Goal: Task Accomplishment & Management: Use online tool/utility

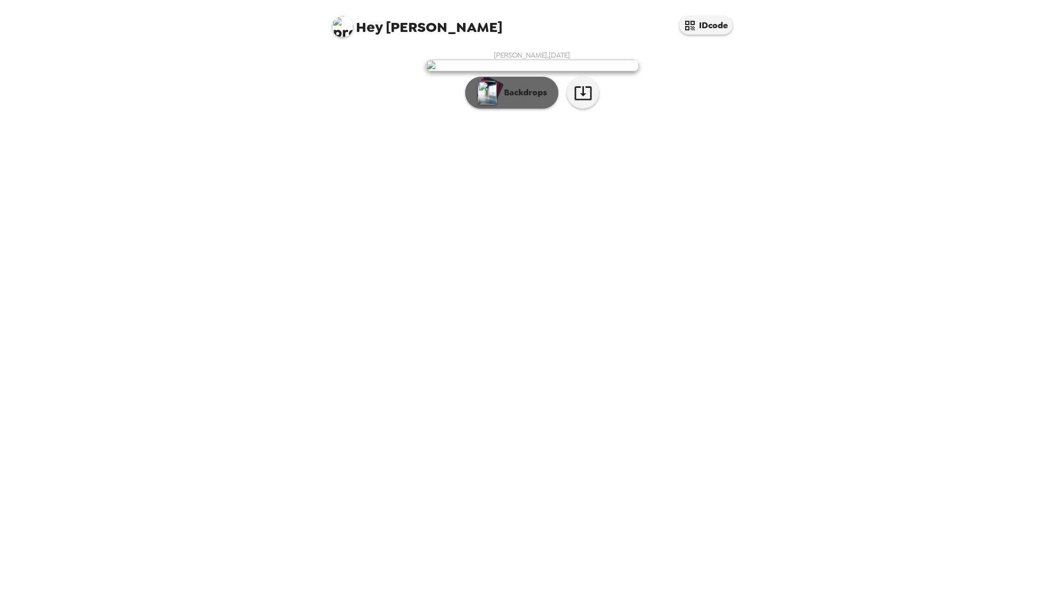
click at [514, 99] on p "Backdrops" at bounding box center [523, 92] width 48 height 13
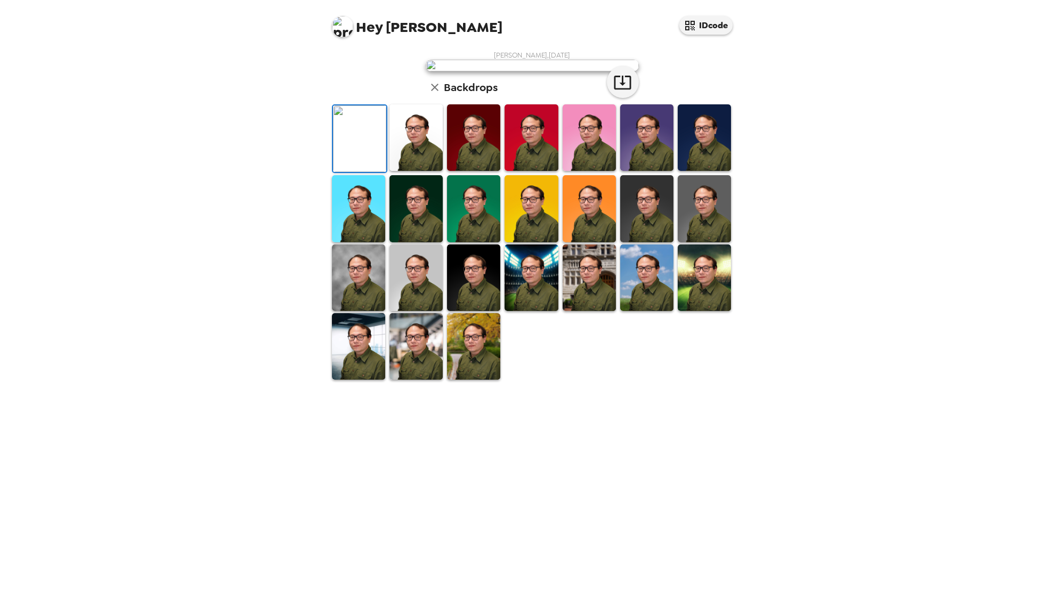
click at [354, 380] on img at bounding box center [358, 346] width 53 height 67
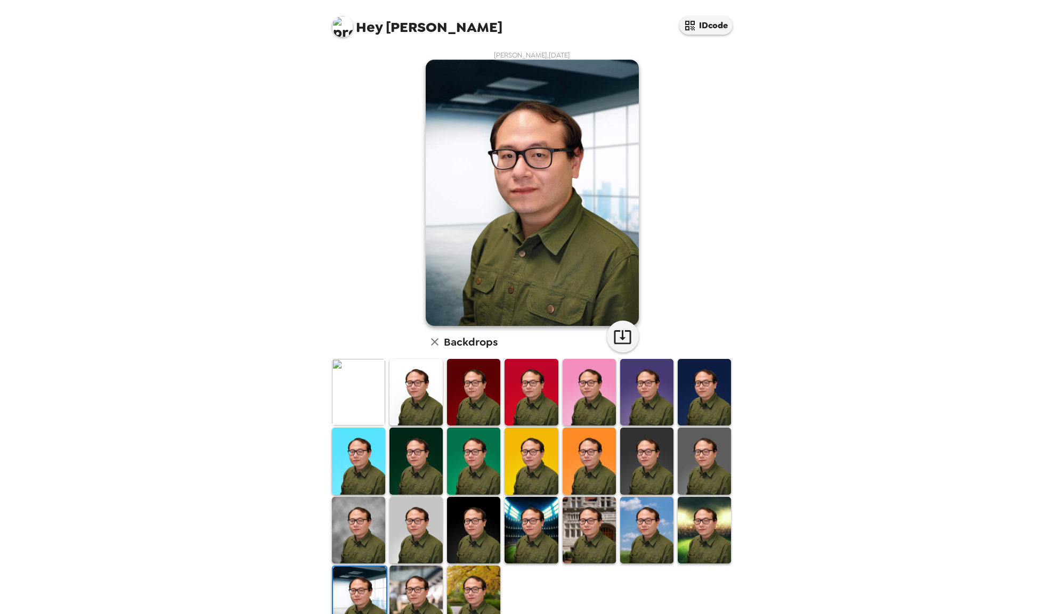
click at [415, 582] on img at bounding box center [415, 599] width 53 height 67
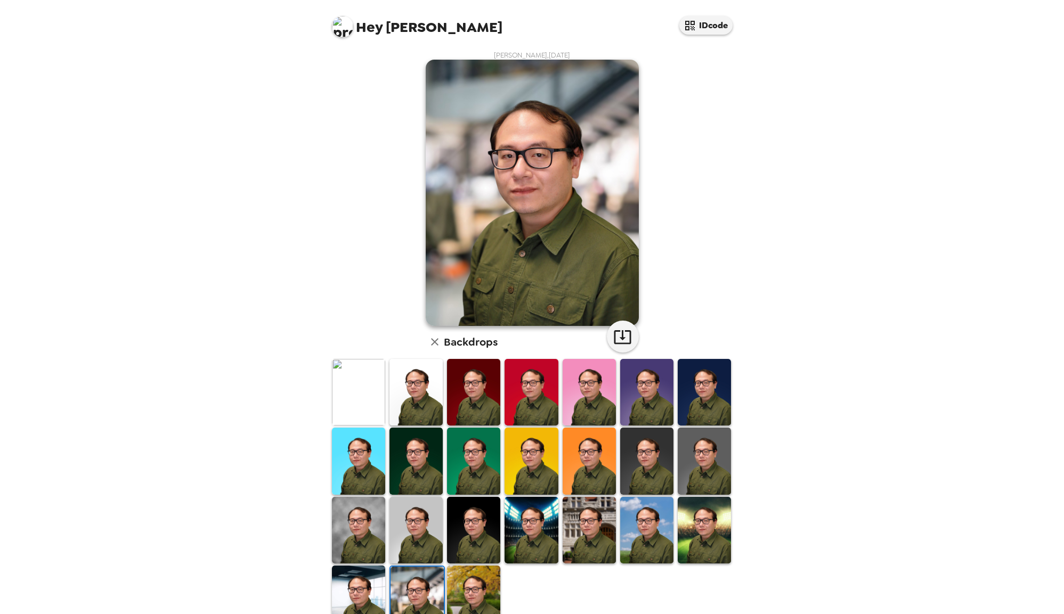
click at [470, 588] on img at bounding box center [473, 599] width 53 height 67
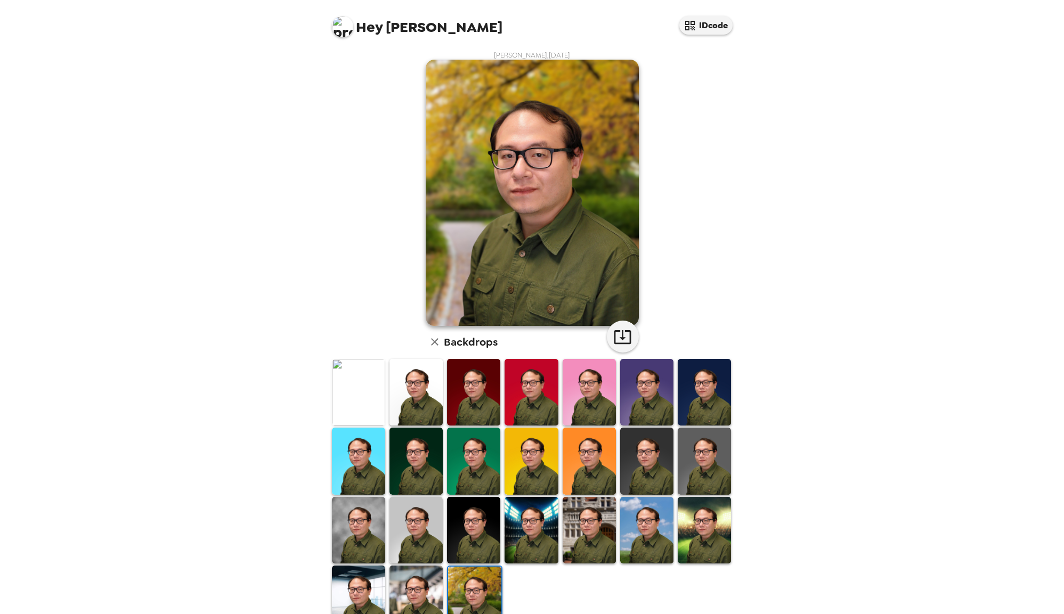
click at [534, 538] on img at bounding box center [531, 530] width 53 height 67
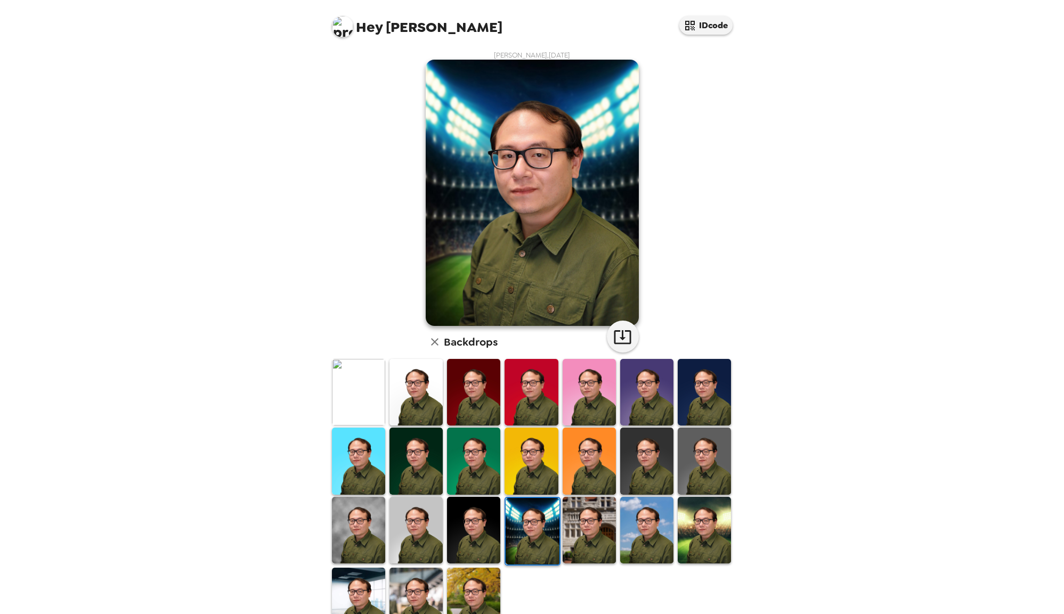
click at [580, 543] on img at bounding box center [589, 530] width 53 height 67
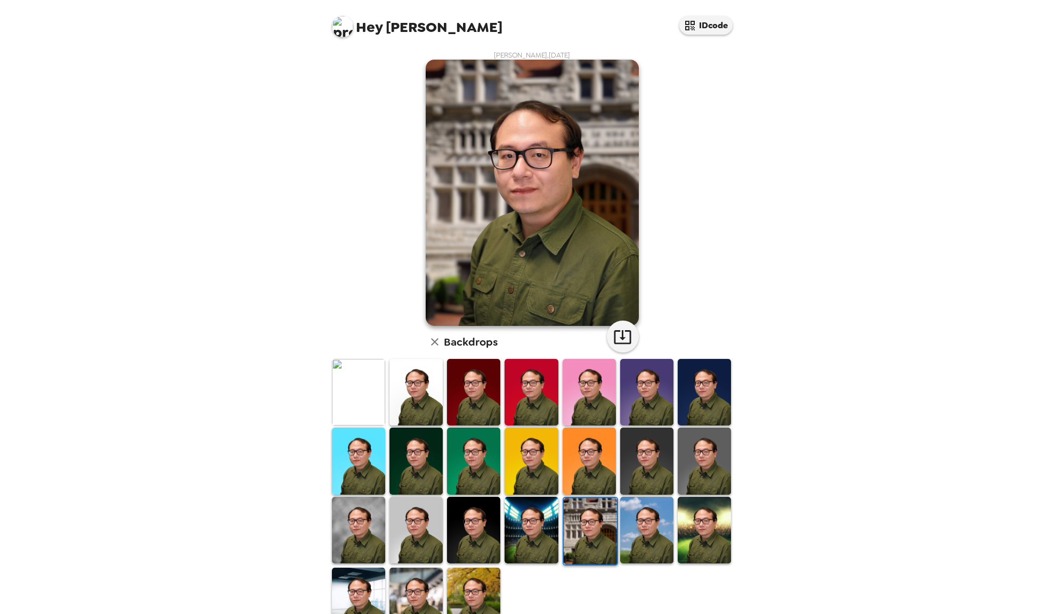
click at [630, 544] on img at bounding box center [646, 530] width 53 height 67
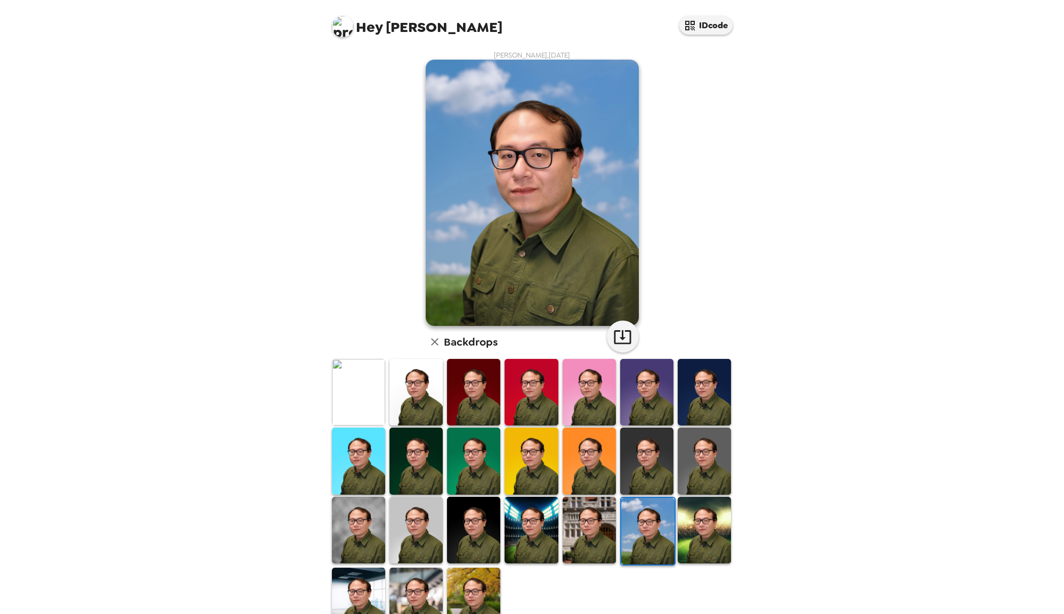
click at [710, 540] on img at bounding box center [704, 530] width 53 height 67
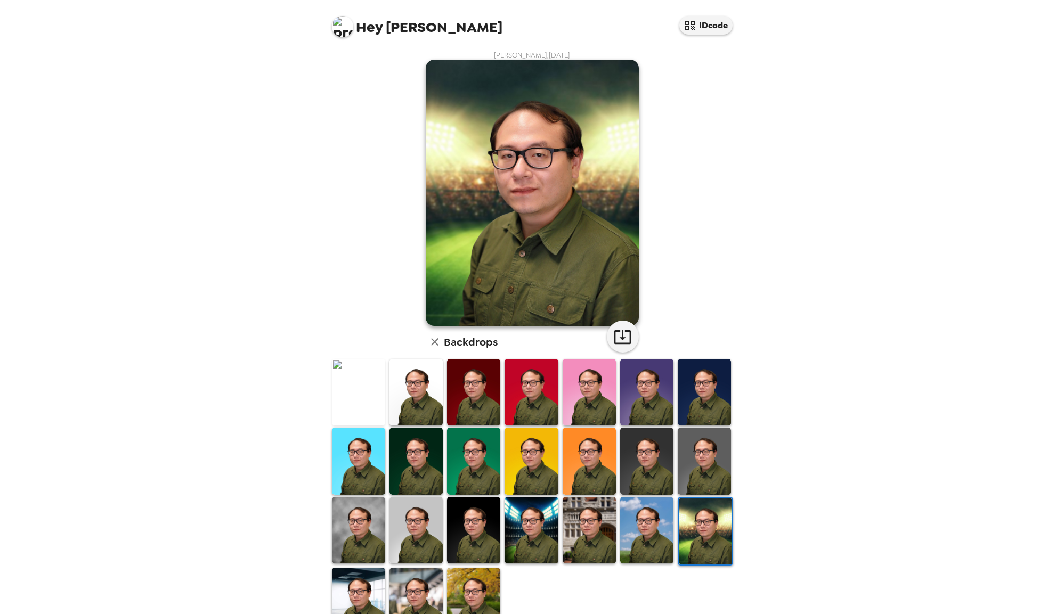
click at [701, 465] on img at bounding box center [704, 461] width 53 height 67
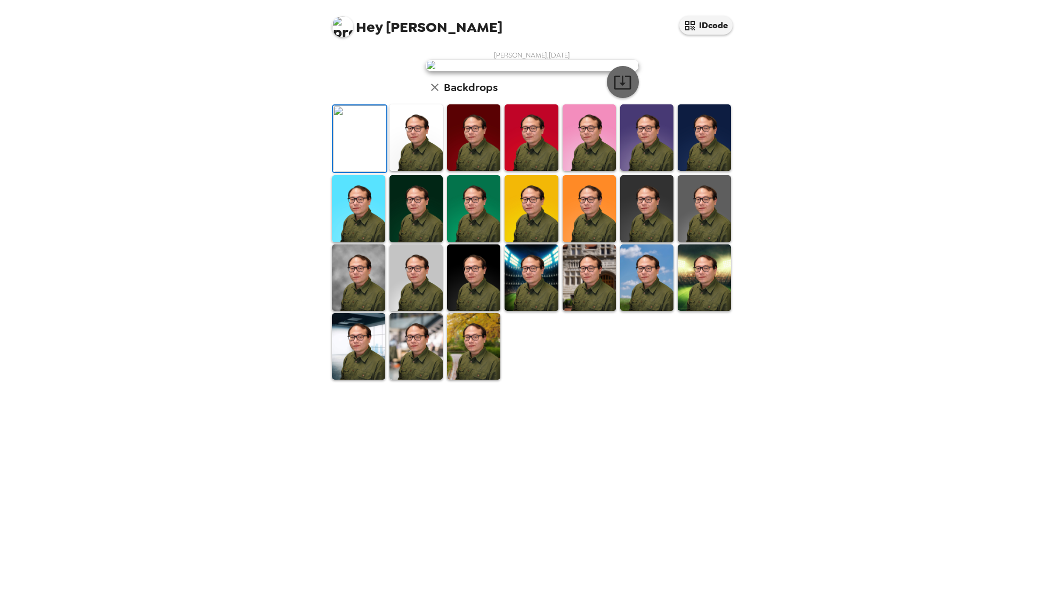
click at [621, 92] on icon "button" at bounding box center [622, 82] width 19 height 19
click at [416, 171] on img at bounding box center [415, 137] width 53 height 67
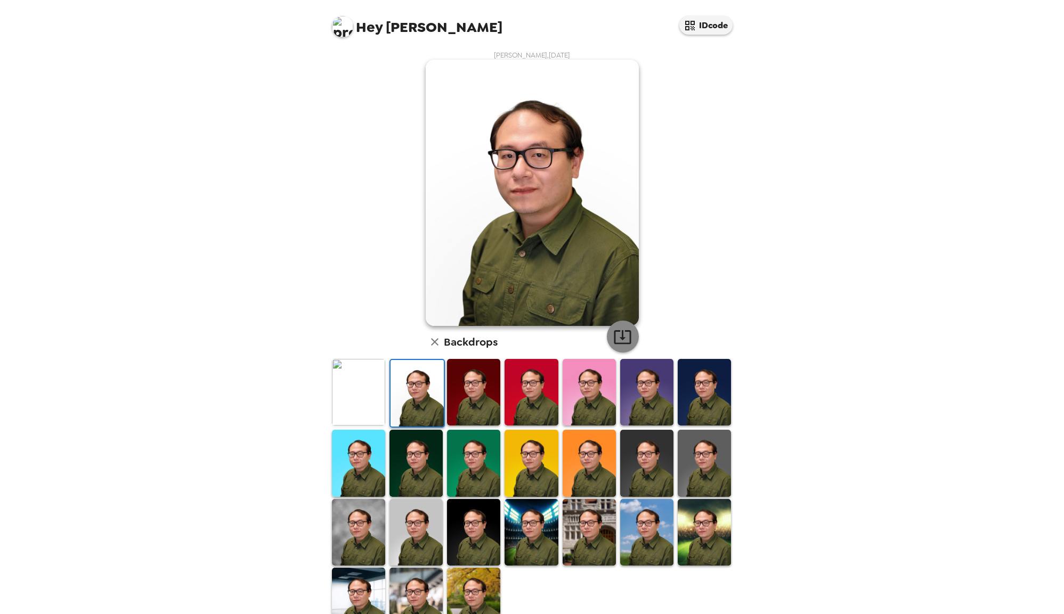
click at [623, 337] on icon "button" at bounding box center [622, 337] width 17 height 14
click at [473, 392] on img at bounding box center [473, 392] width 53 height 67
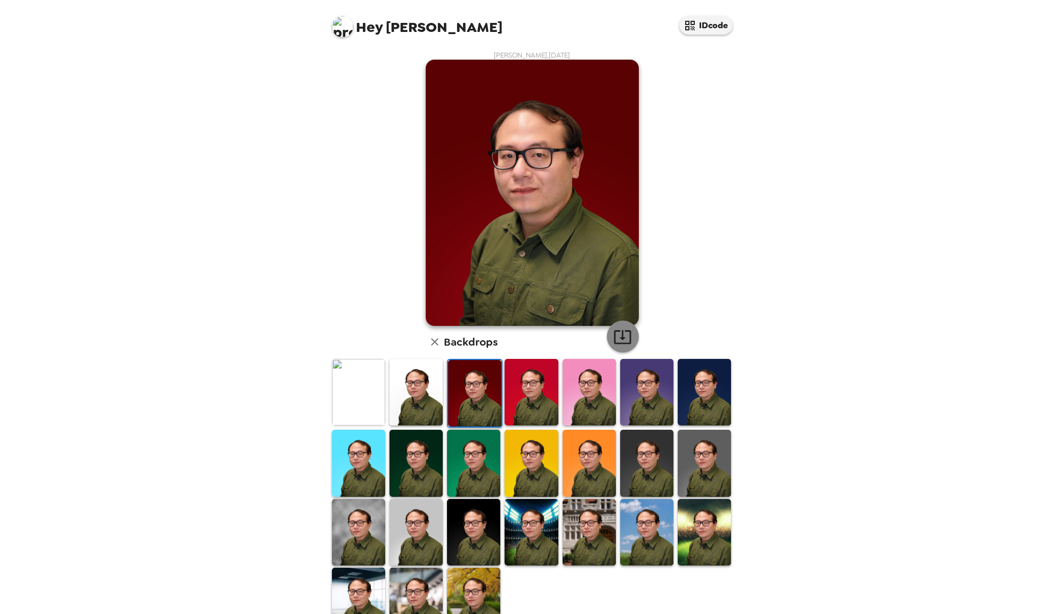
click at [622, 343] on icon "button" at bounding box center [622, 337] width 17 height 14
click at [531, 391] on img at bounding box center [531, 392] width 53 height 67
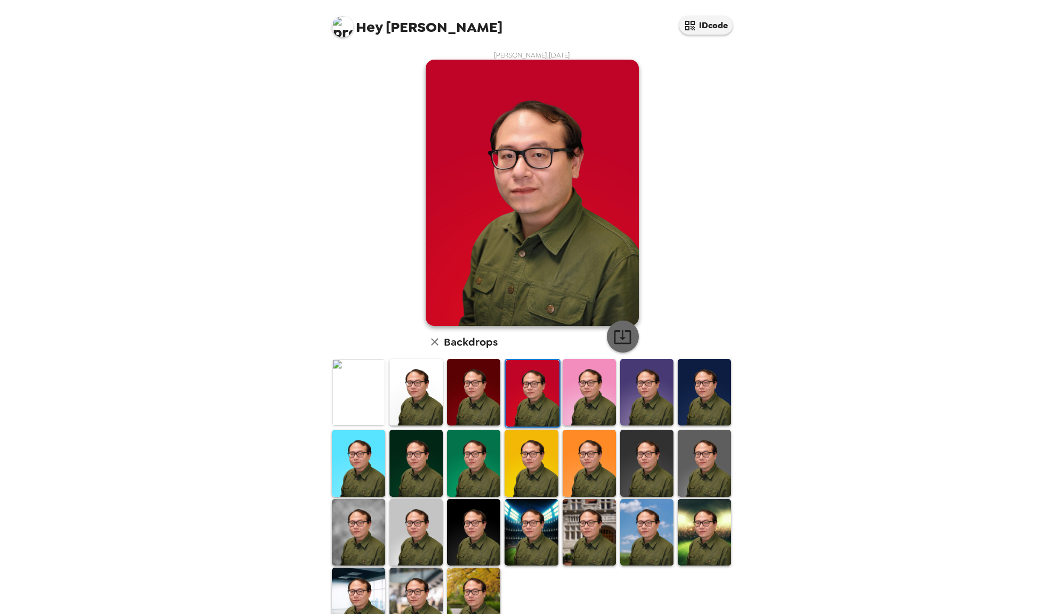
click at [619, 338] on icon "button" at bounding box center [622, 337] width 19 height 19
click at [633, 389] on img at bounding box center [646, 392] width 53 height 67
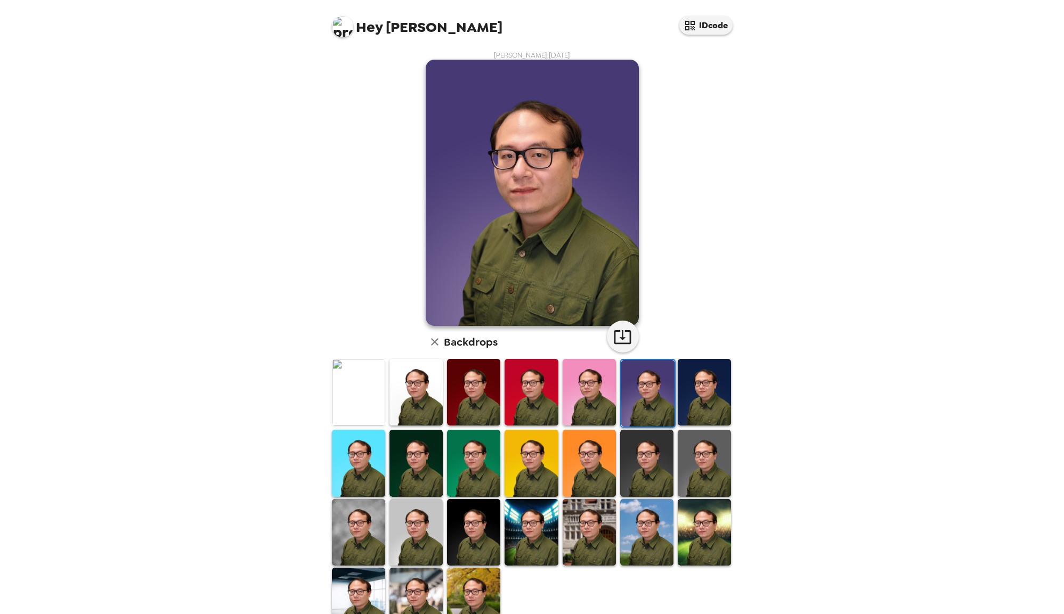
click at [594, 386] on img at bounding box center [589, 392] width 53 height 67
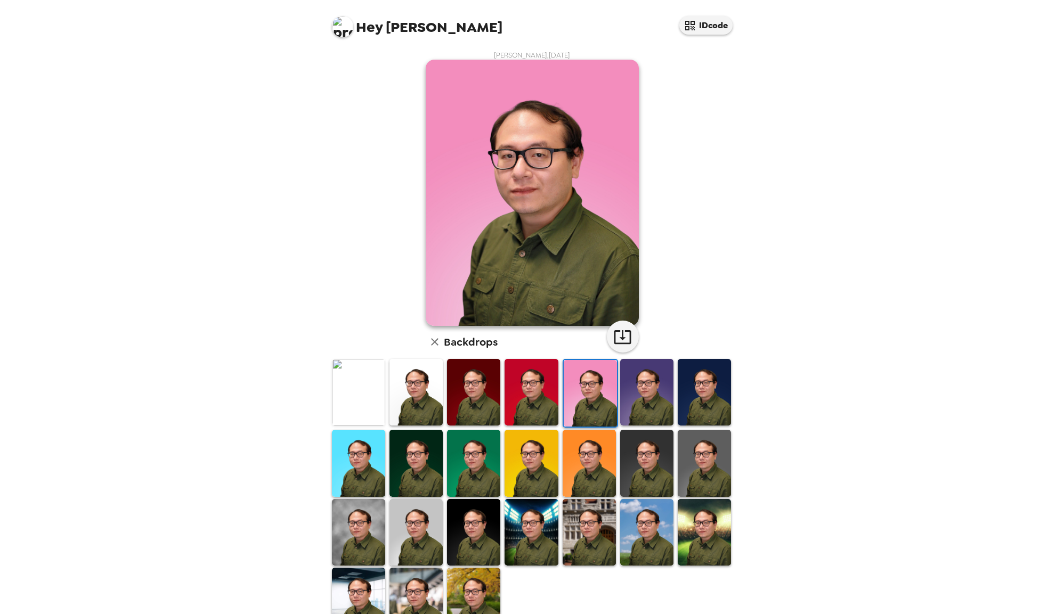
click at [639, 391] on img at bounding box center [646, 392] width 53 height 67
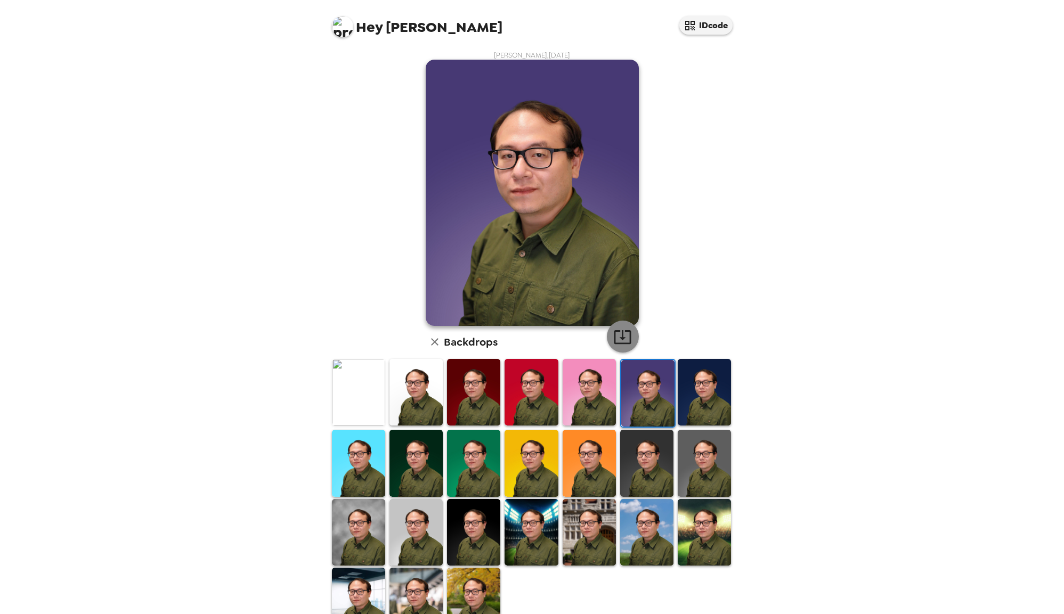
click at [621, 339] on icon "button" at bounding box center [622, 337] width 19 height 19
click at [694, 384] on img at bounding box center [704, 392] width 53 height 67
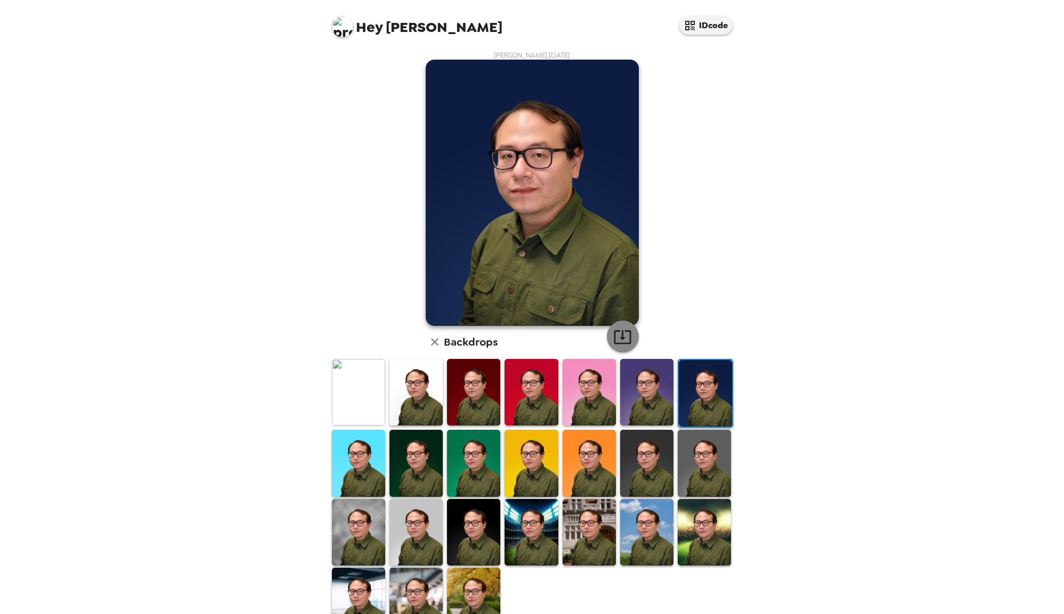
click at [629, 340] on icon "button" at bounding box center [622, 337] width 19 height 19
click at [364, 466] on img at bounding box center [358, 463] width 53 height 67
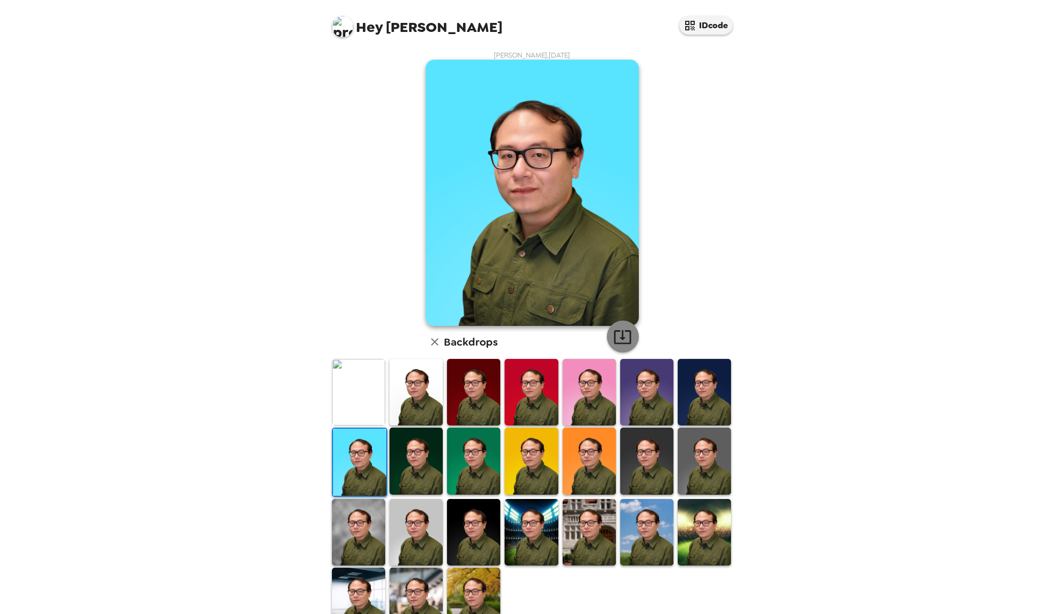
click at [628, 332] on icon "button" at bounding box center [622, 337] width 19 height 19
click at [411, 467] on img at bounding box center [415, 461] width 53 height 67
